Goal: Task Accomplishment & Management: Manage account settings

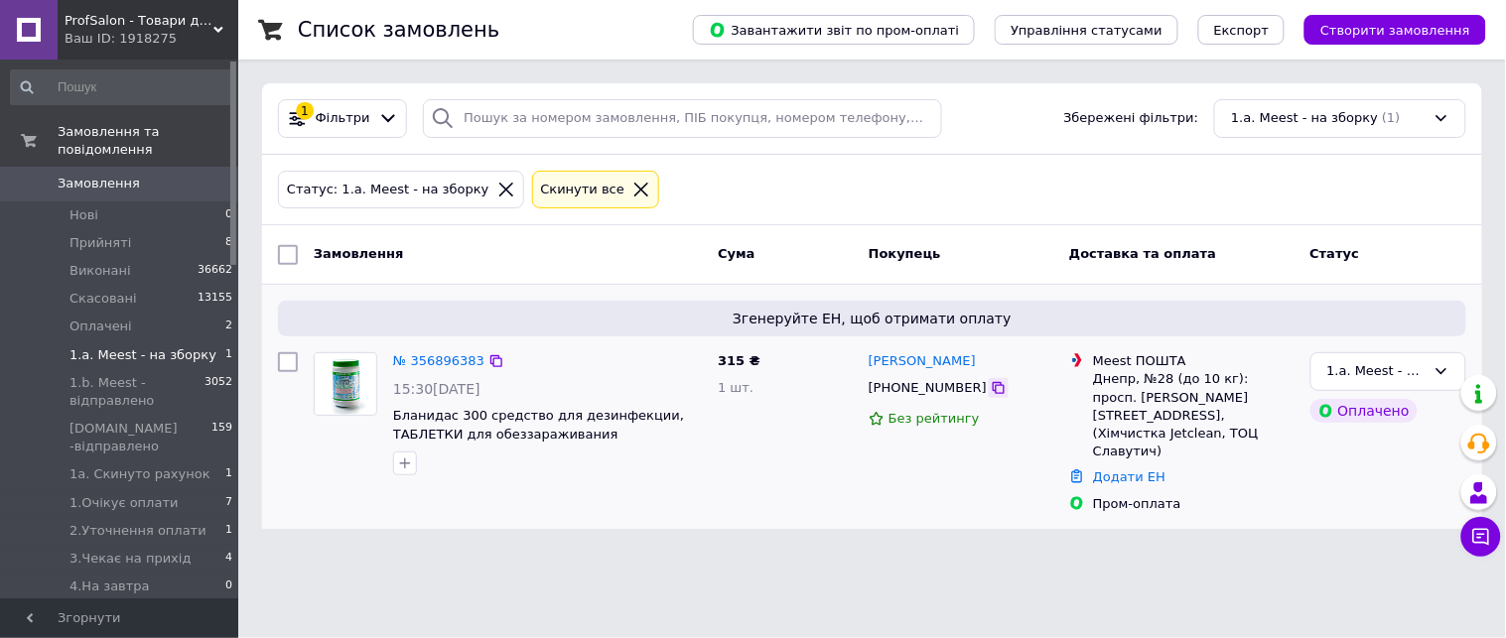
click at [993, 394] on icon at bounding box center [999, 388] width 12 height 12
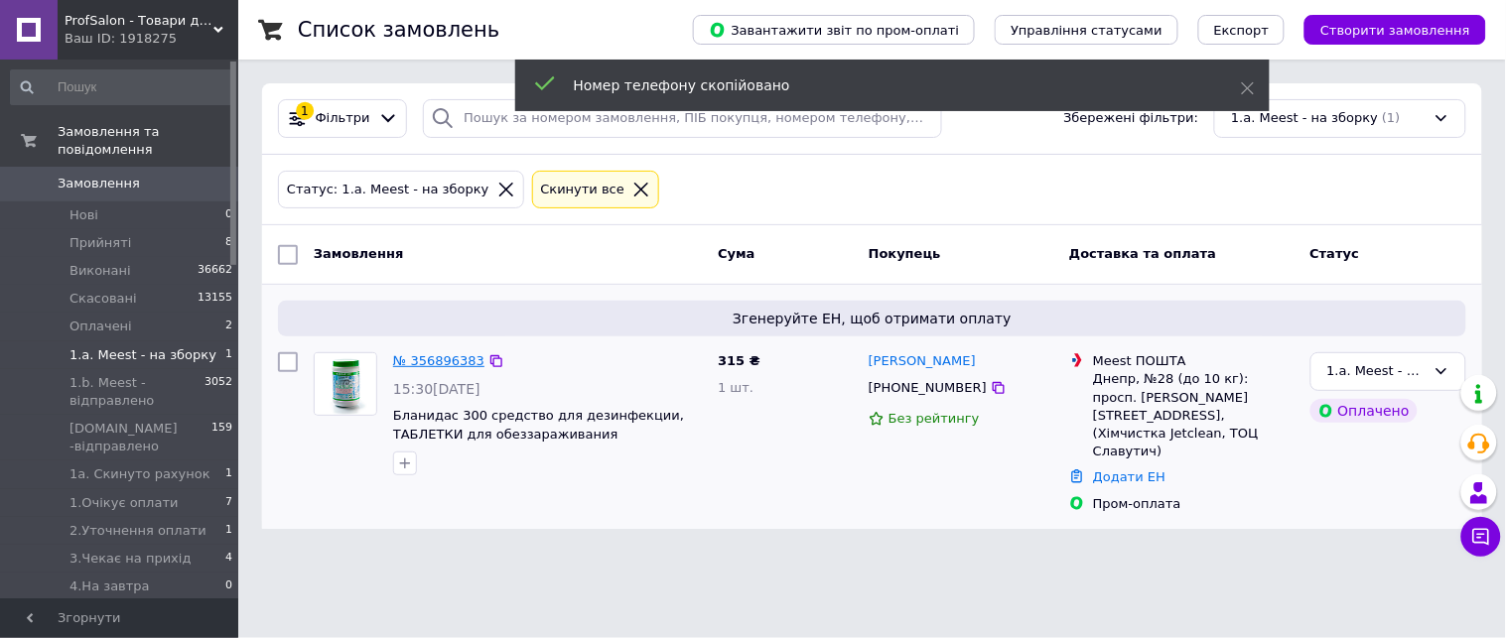
click at [399, 362] on link "№ 356896383" at bounding box center [438, 360] width 91 height 15
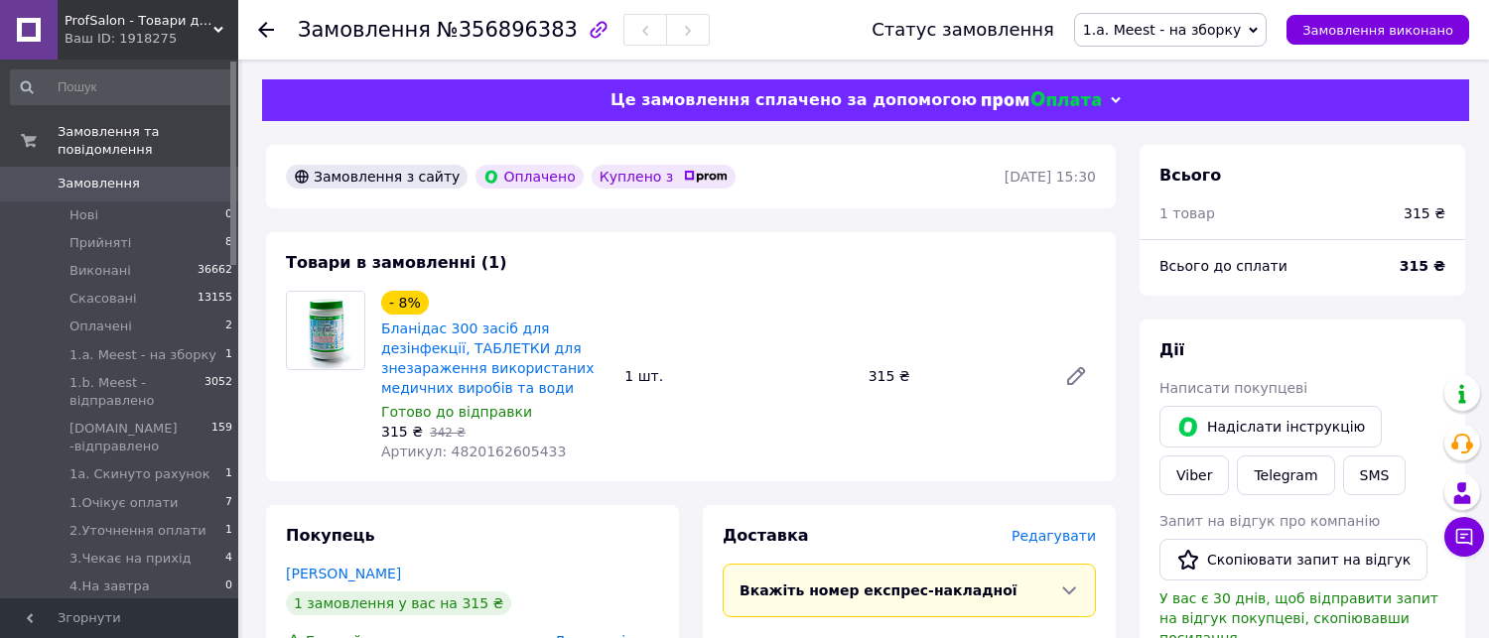
click at [1194, 27] on span "1.a. Meest - на зборку" at bounding box center [1162, 30] width 158 height 16
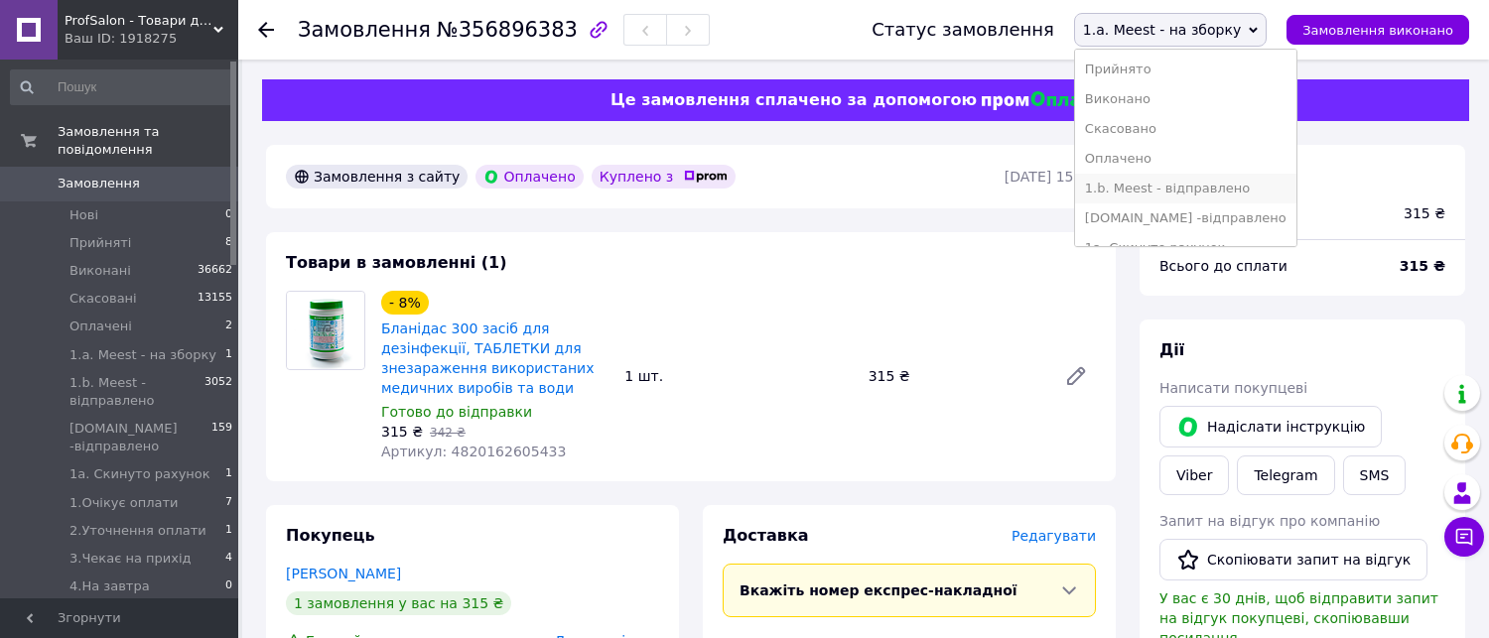
click at [1194, 189] on li "1.b. Meest - відправлено" at bounding box center [1185, 189] width 221 height 30
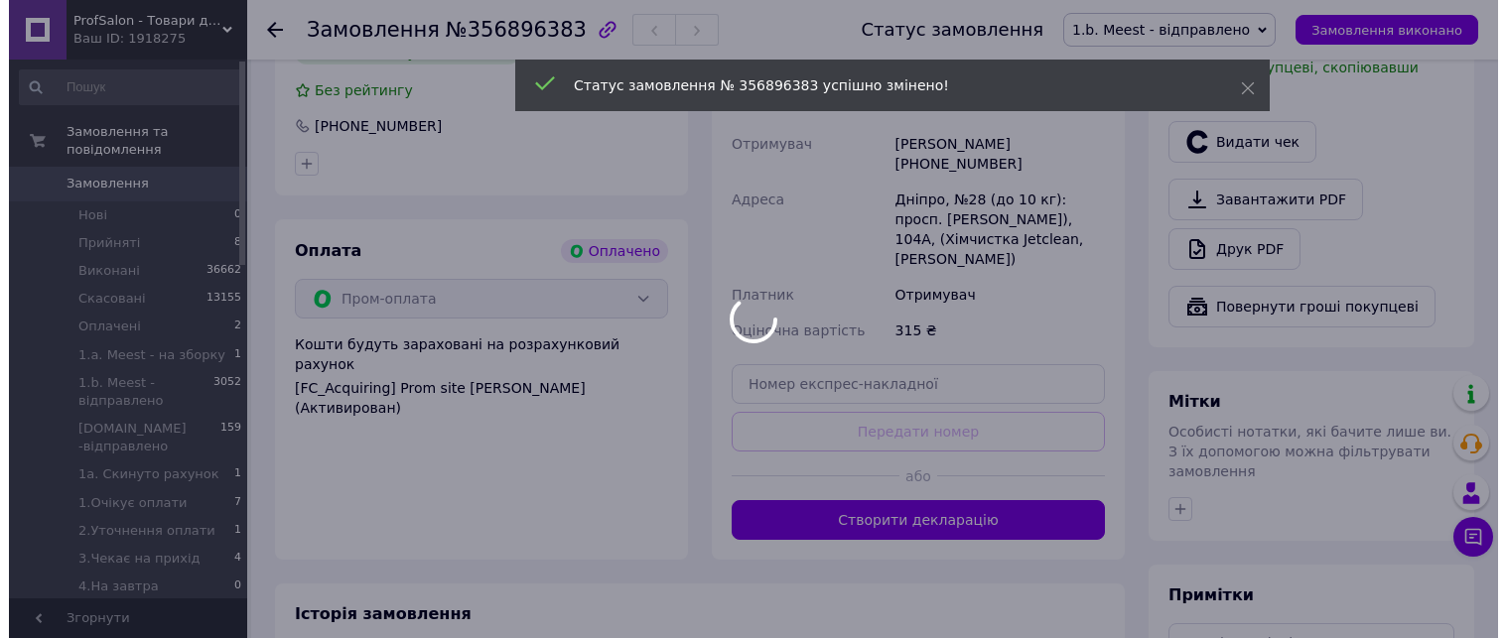
scroll to position [331, 0]
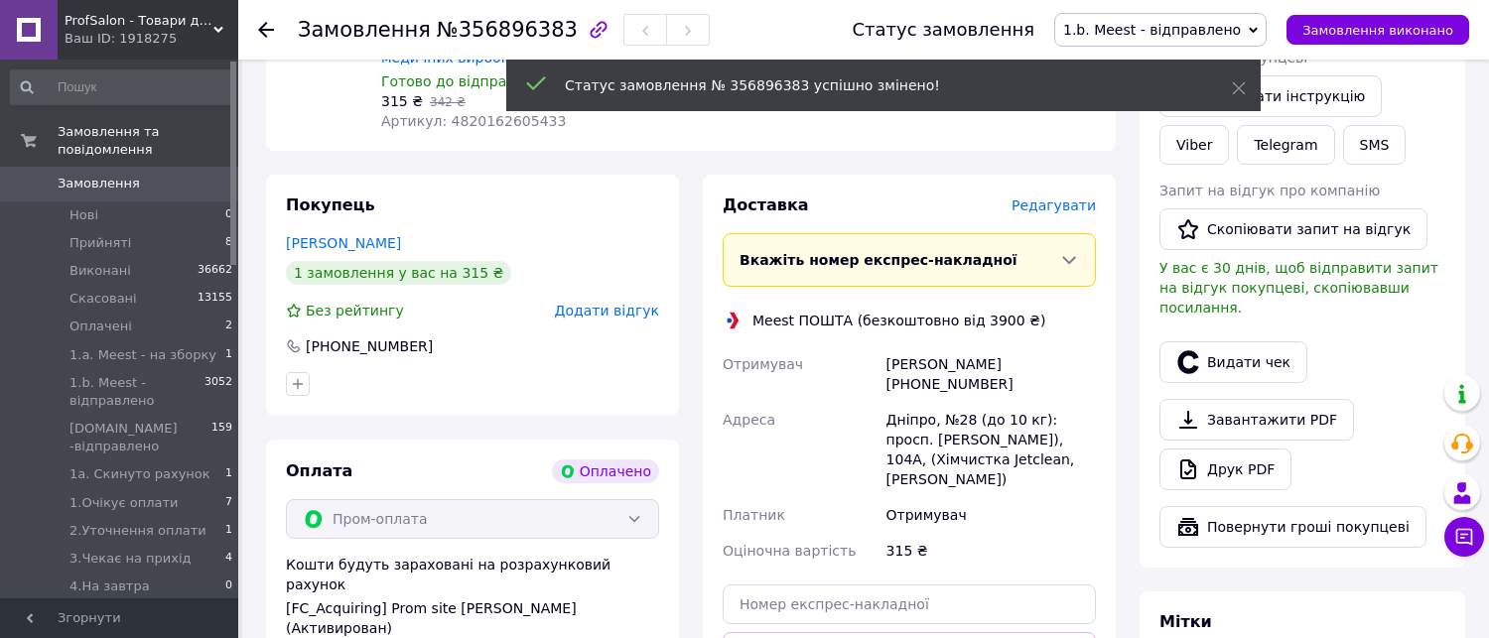
click at [1076, 200] on span "Редагувати" at bounding box center [1054, 206] width 84 height 16
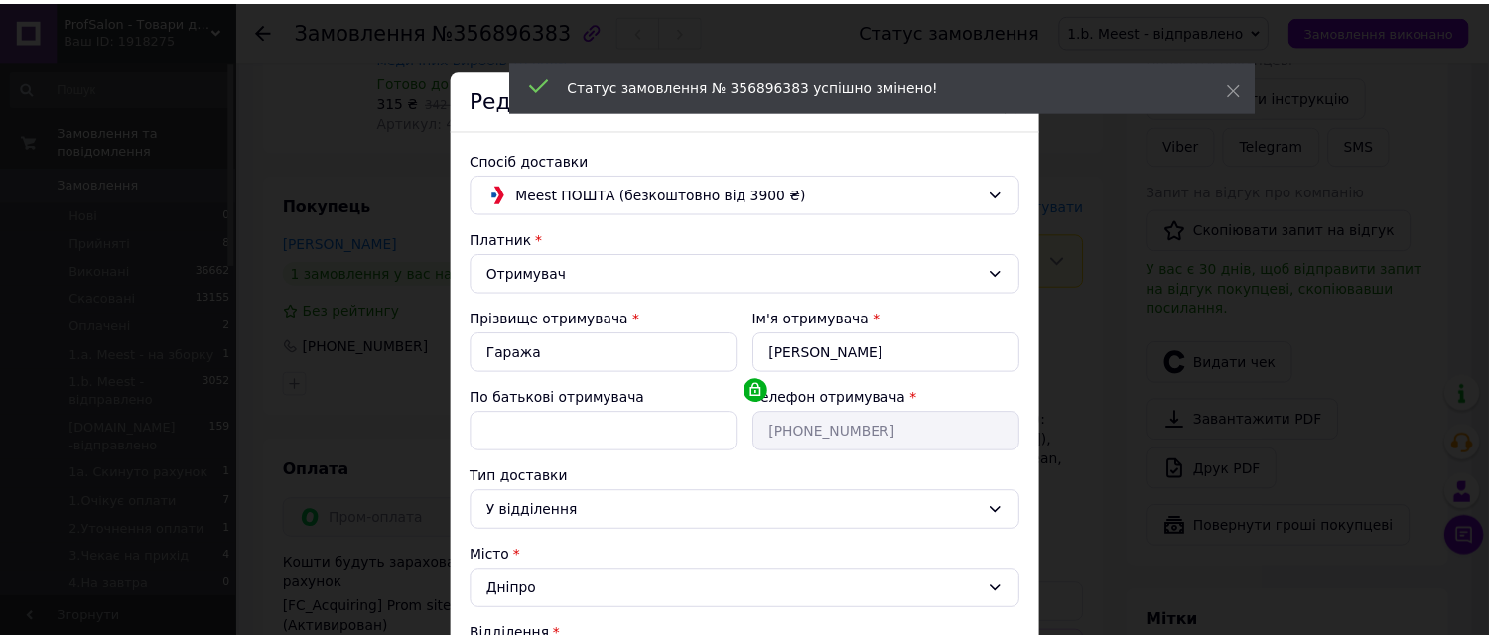
scroll to position [441, 0]
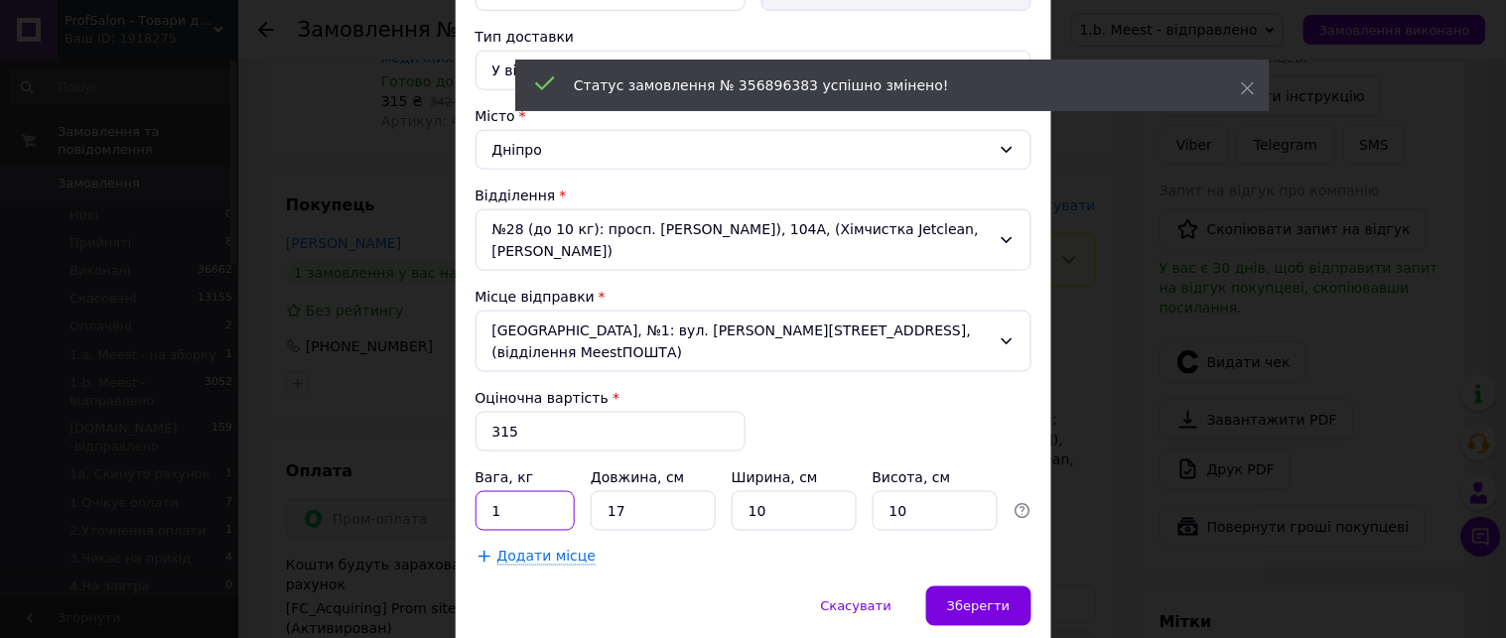
click at [527, 491] on input "1" at bounding box center [526, 511] width 100 height 40
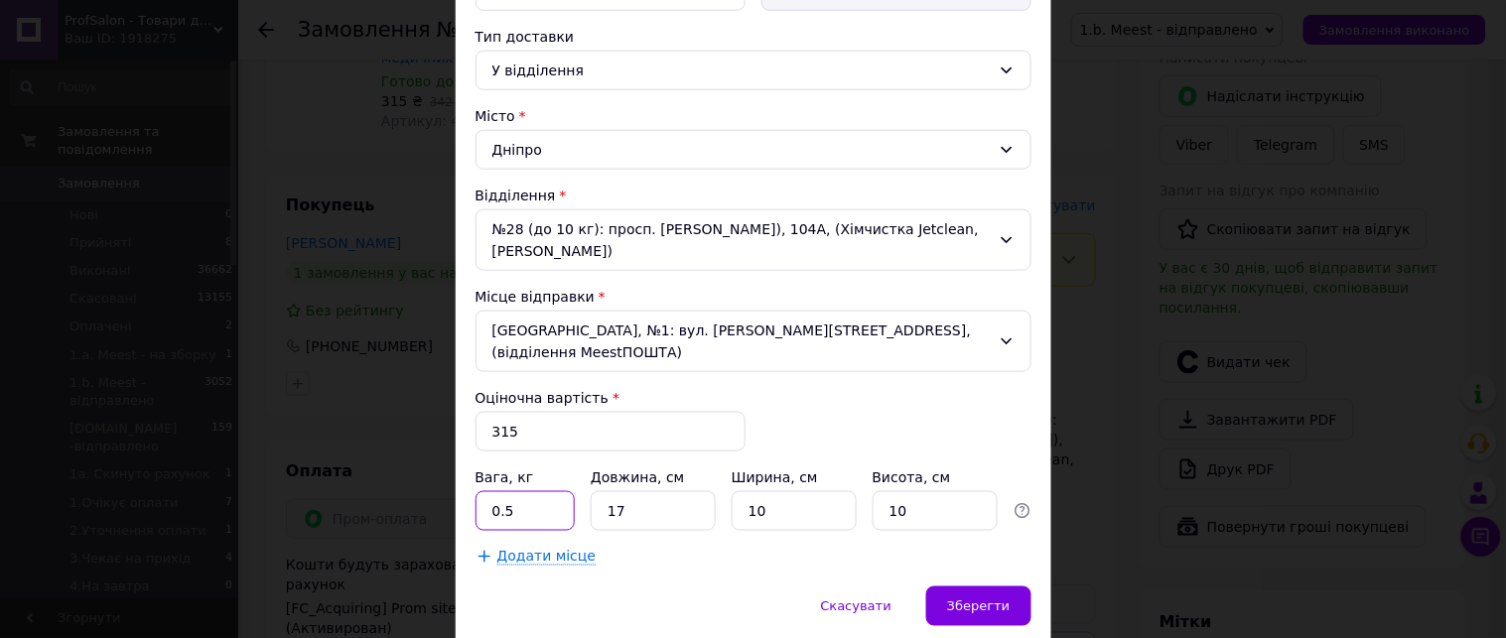
type input "0.5"
type input "10"
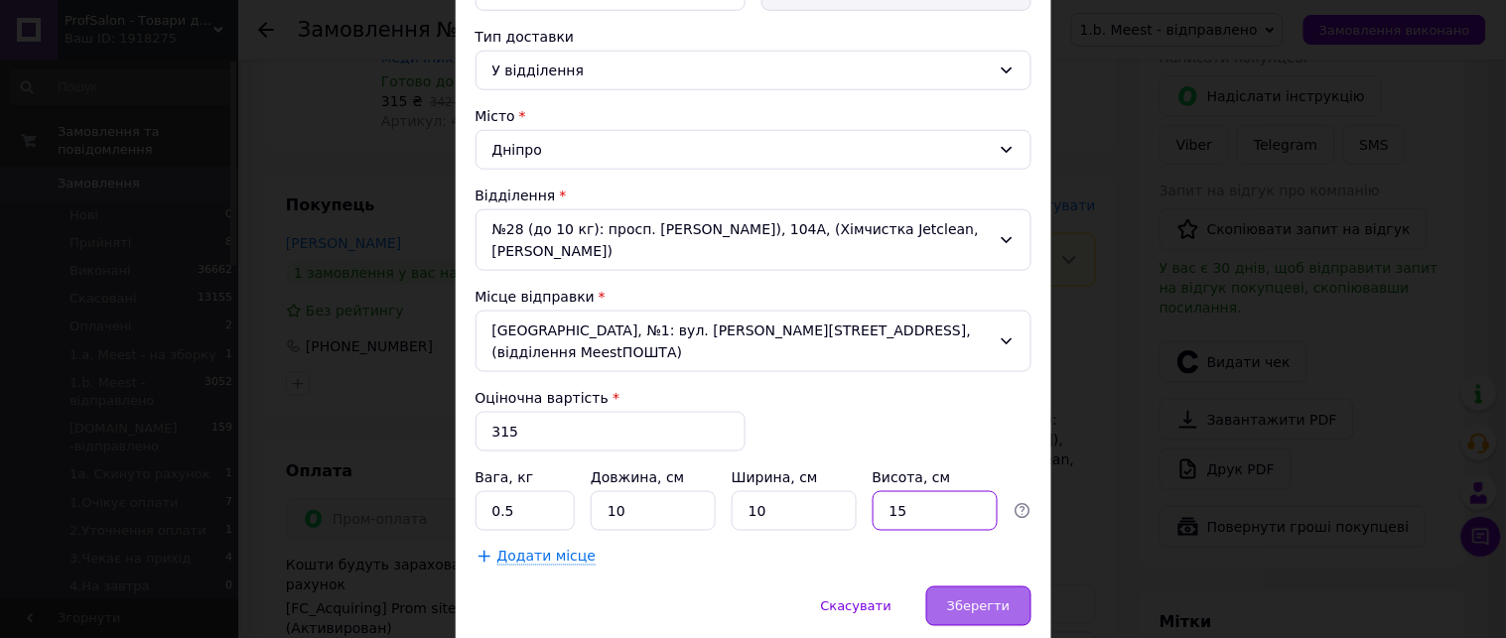
type input "15"
click at [948, 587] on div "Зберегти" at bounding box center [978, 607] width 104 height 40
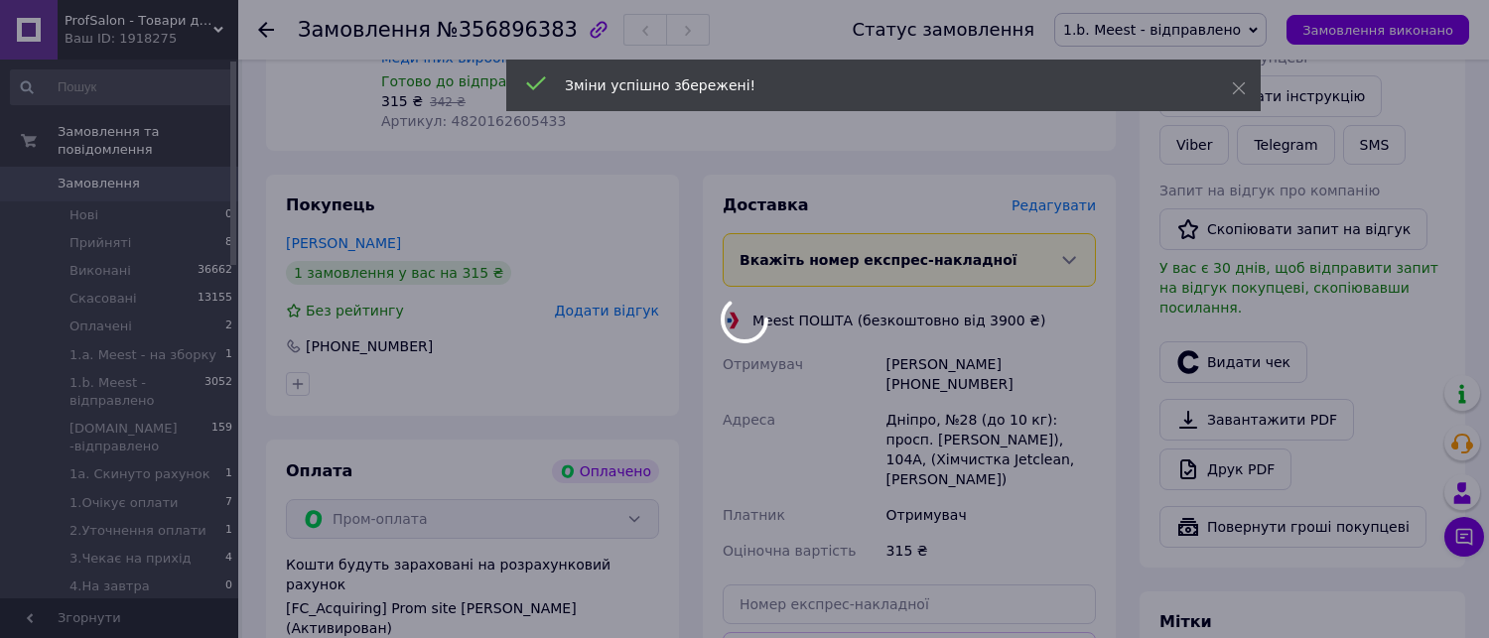
scroll to position [857, 0]
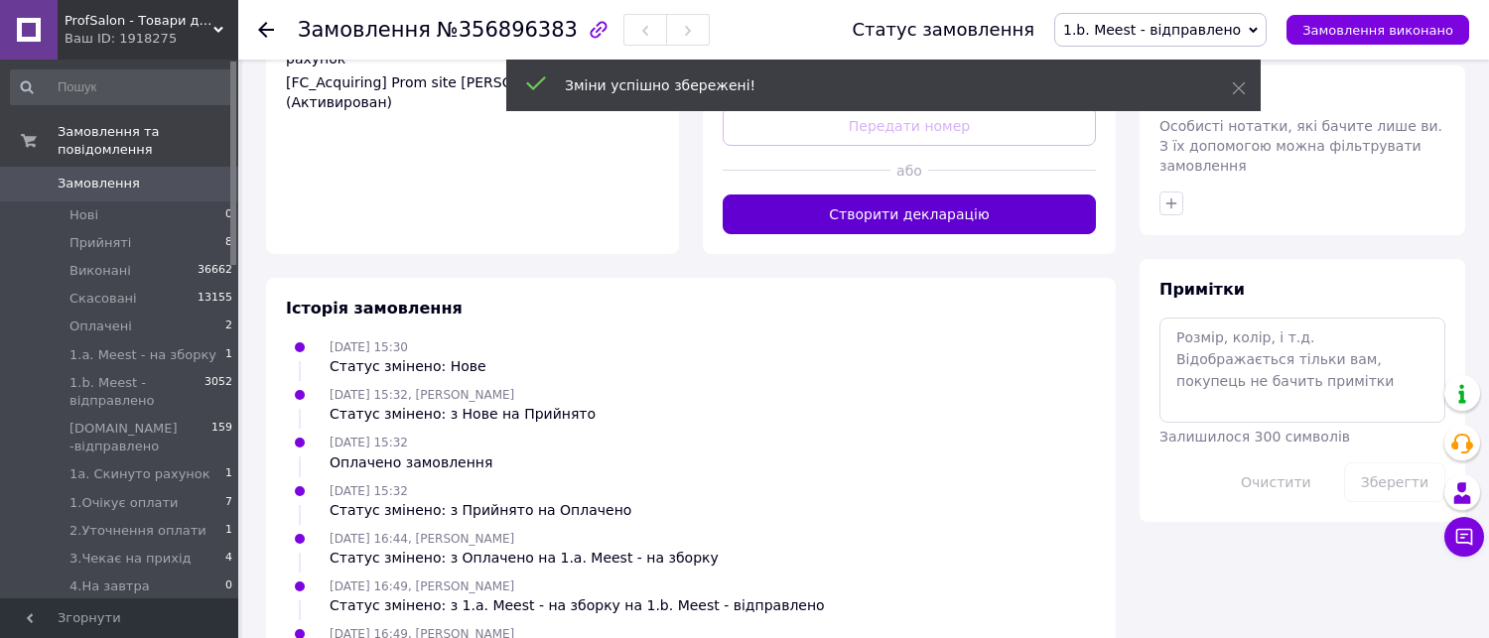
click at [976, 195] on button "Створити декларацію" at bounding box center [909, 215] width 373 height 40
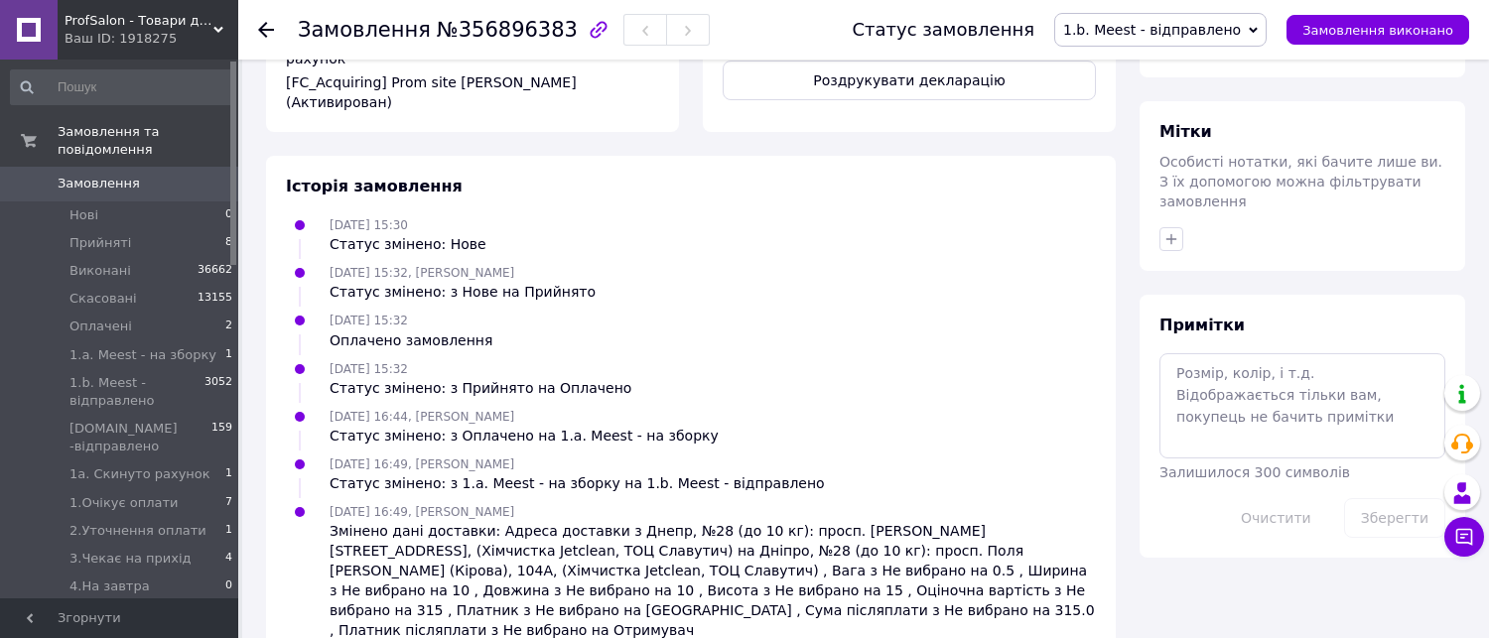
scroll to position [636, 0]
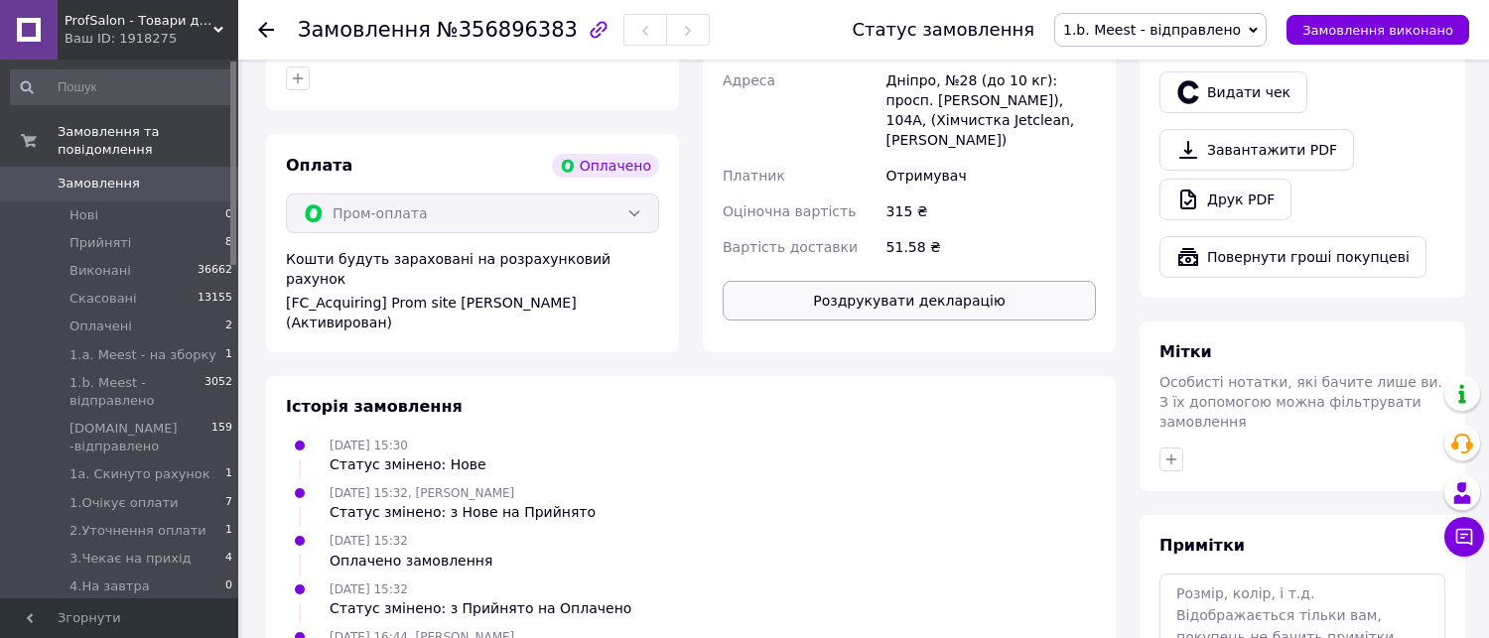
drag, startPoint x: 964, startPoint y: 282, endPoint x: 978, endPoint y: 281, distance: 13.9
click at [978, 281] on button "Роздрукувати декларацію" at bounding box center [909, 301] width 373 height 40
click at [161, 346] on span "1.a. Meest - на зборку" at bounding box center [142, 355] width 147 height 18
